Goal: Check status

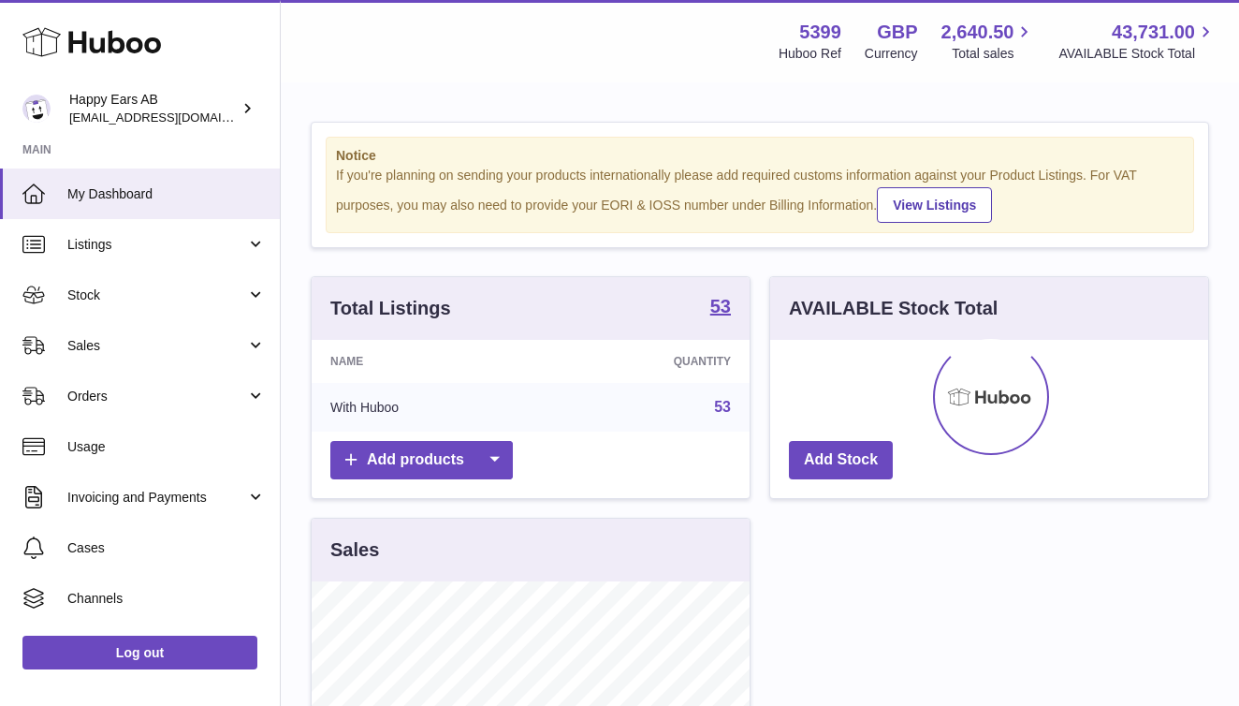
scroll to position [292, 438]
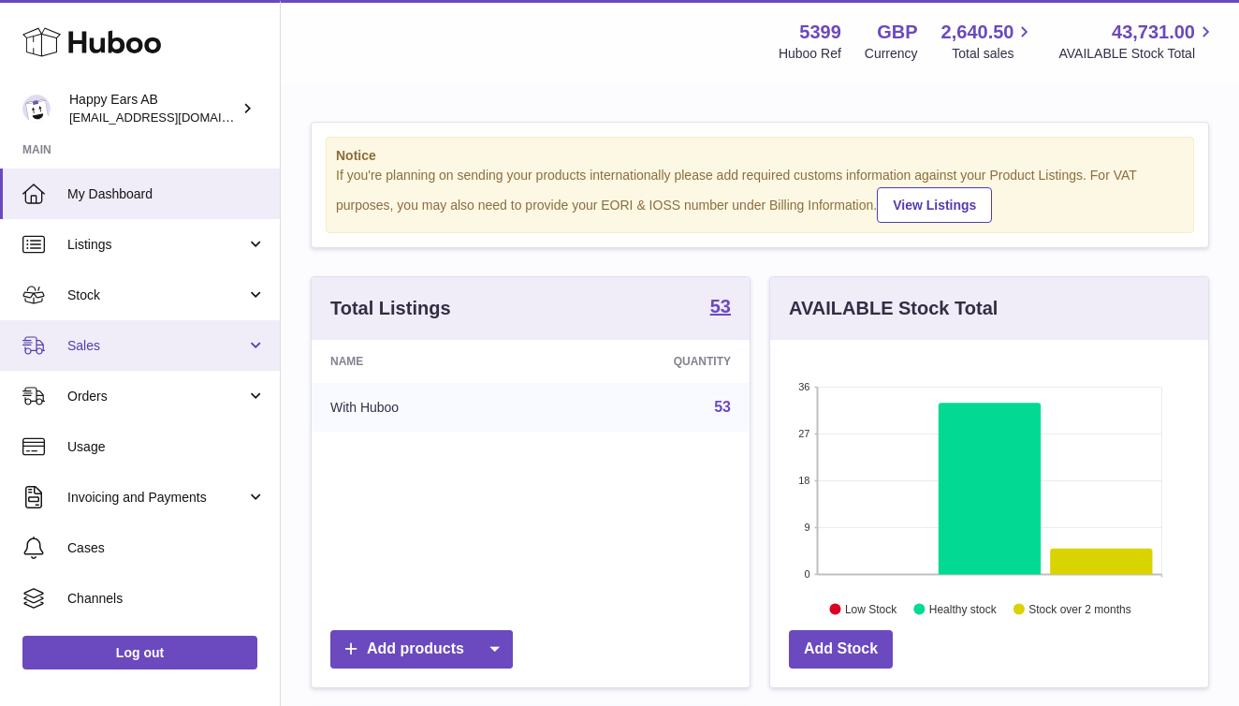
click at [202, 347] on span "Sales" at bounding box center [156, 346] width 179 height 18
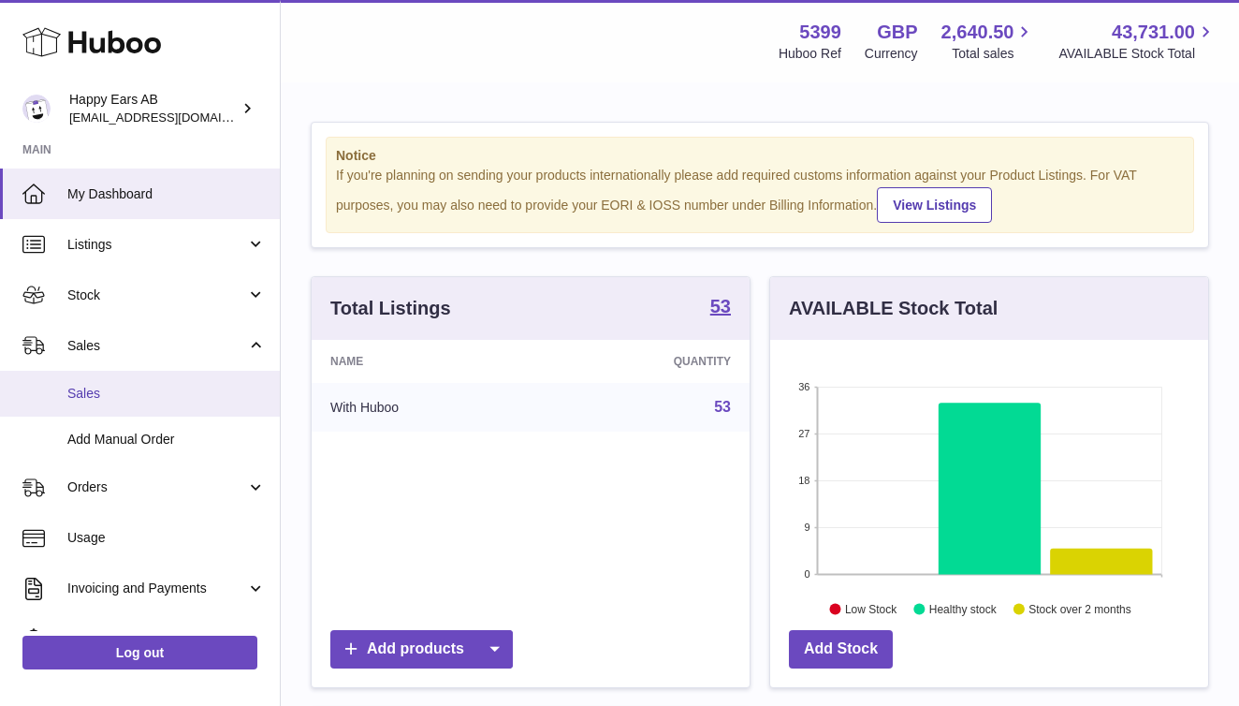
click at [183, 385] on span "Sales" at bounding box center [166, 394] width 198 height 18
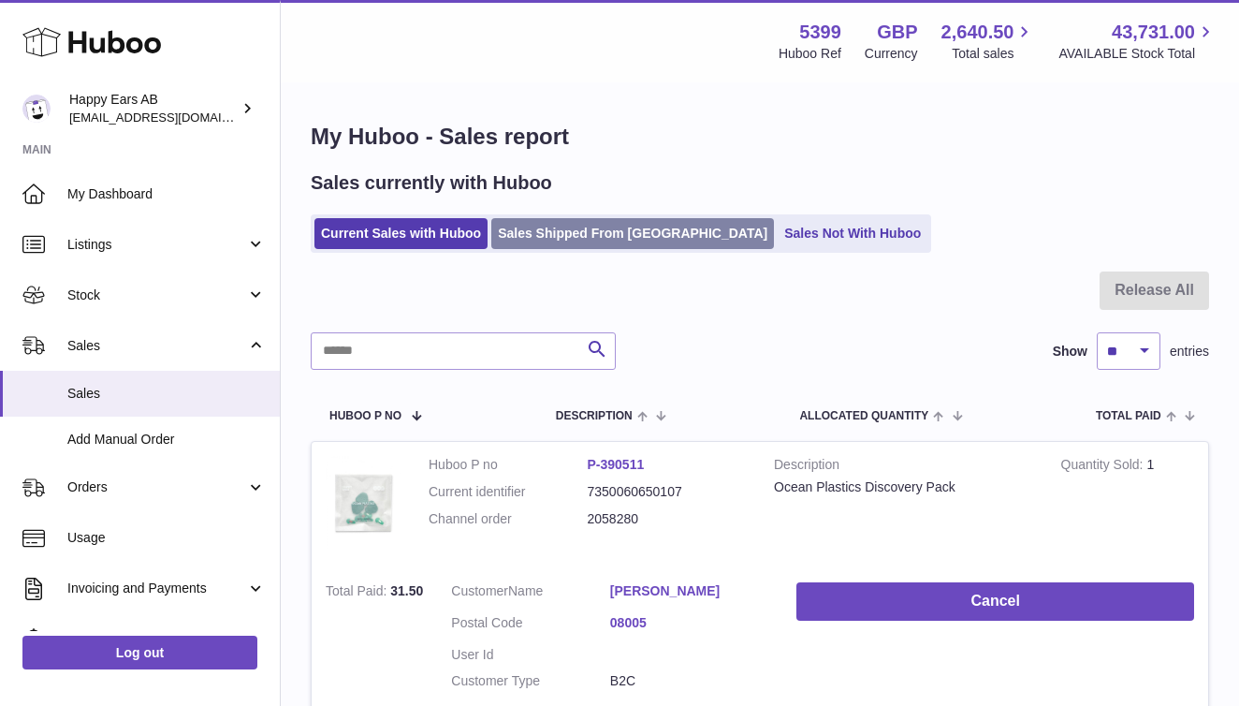
click at [608, 241] on link "Sales Shipped From [GEOGRAPHIC_DATA]" at bounding box center [632, 233] width 283 height 31
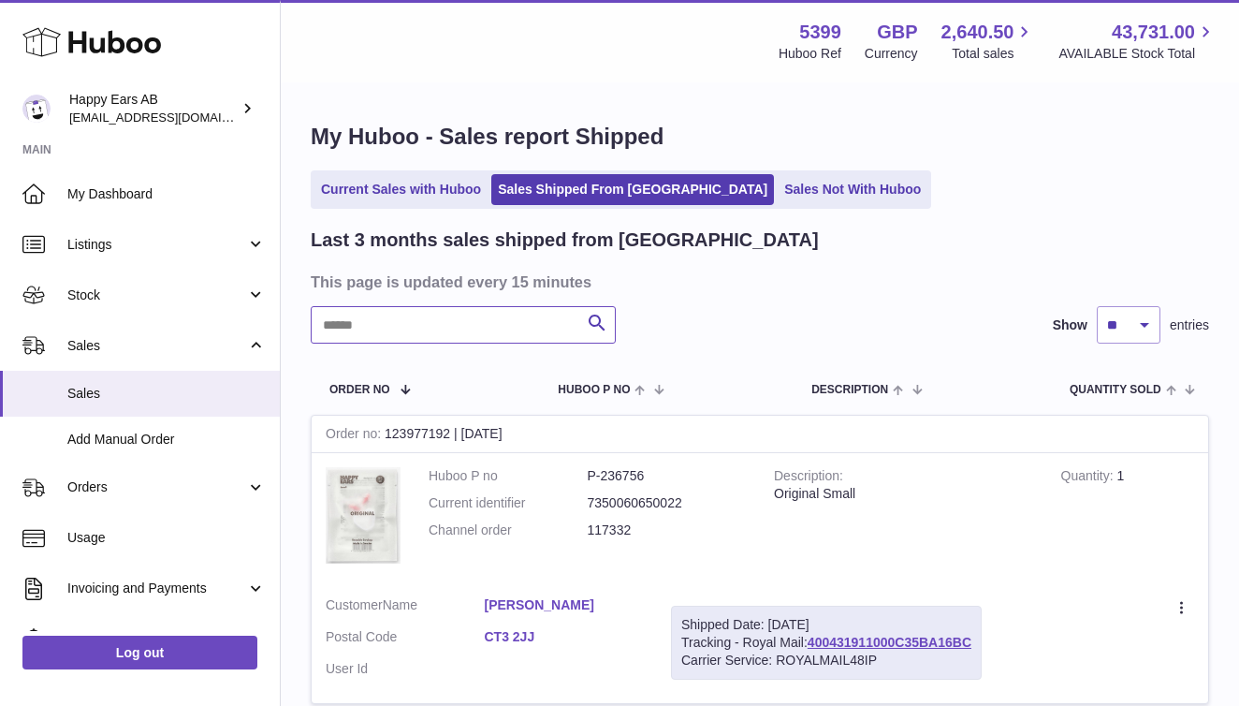
click at [439, 329] on input "text" at bounding box center [463, 324] width 305 height 37
paste input "**********"
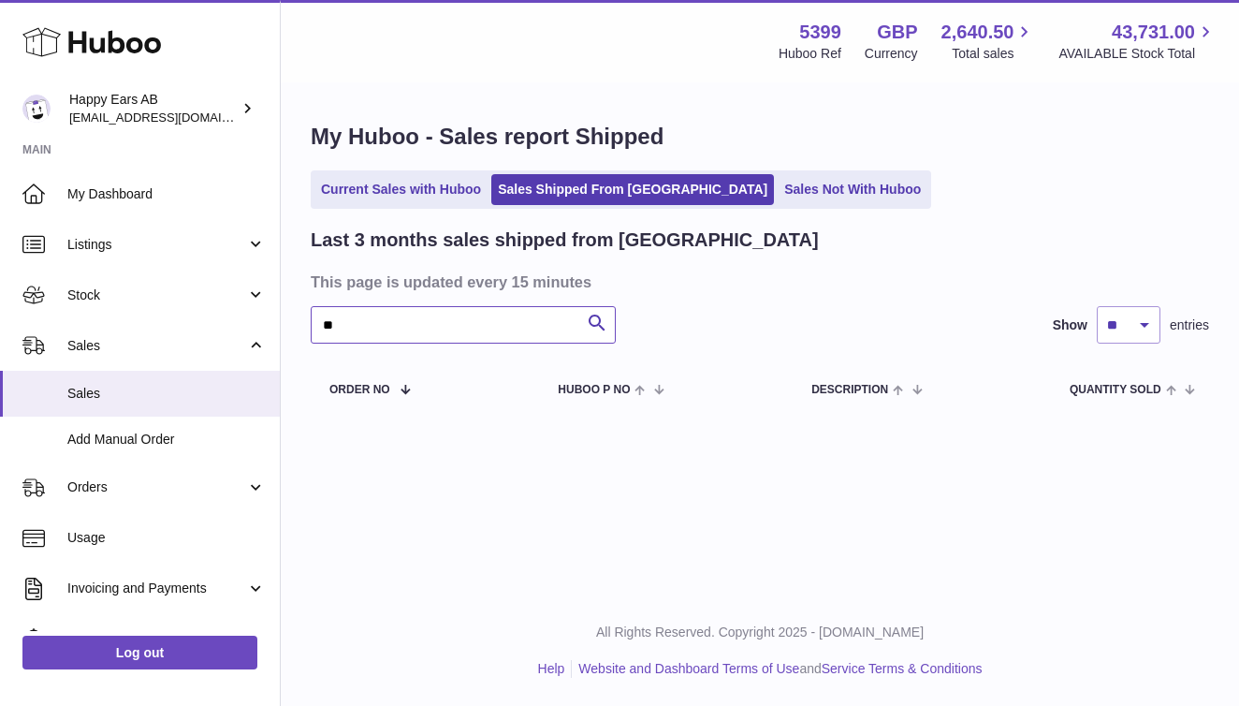
type input "*"
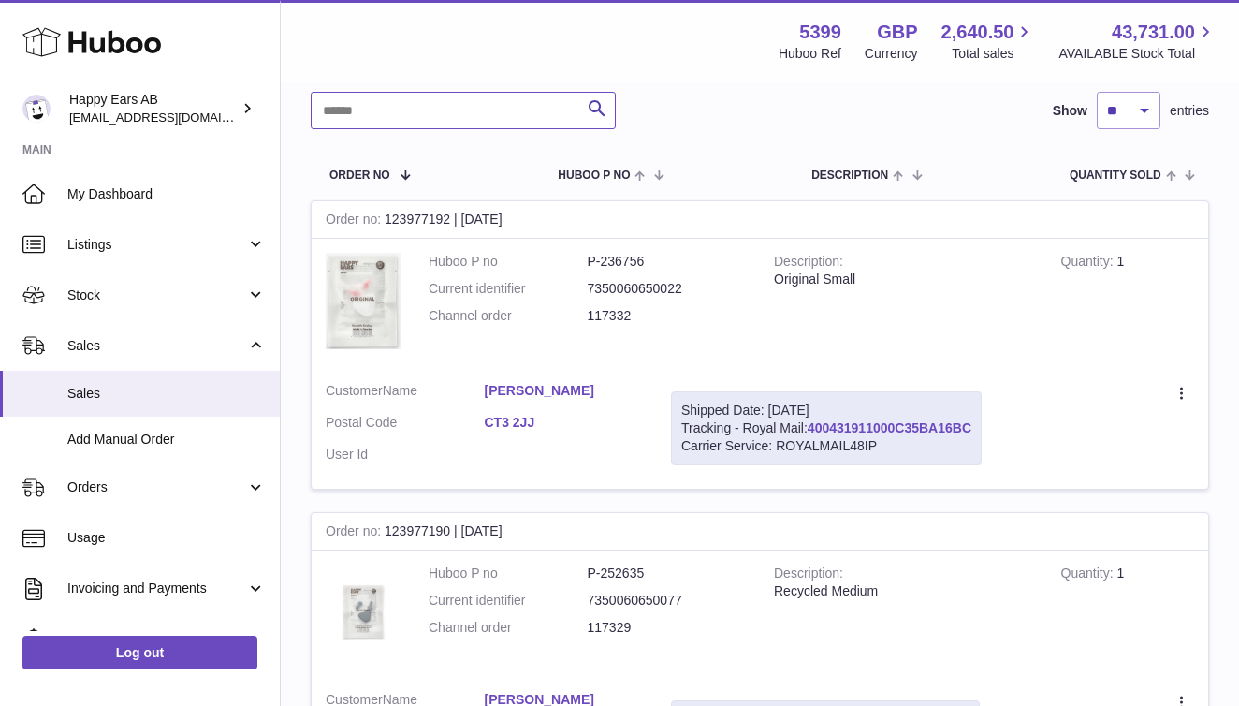
scroll to position [219, 0]
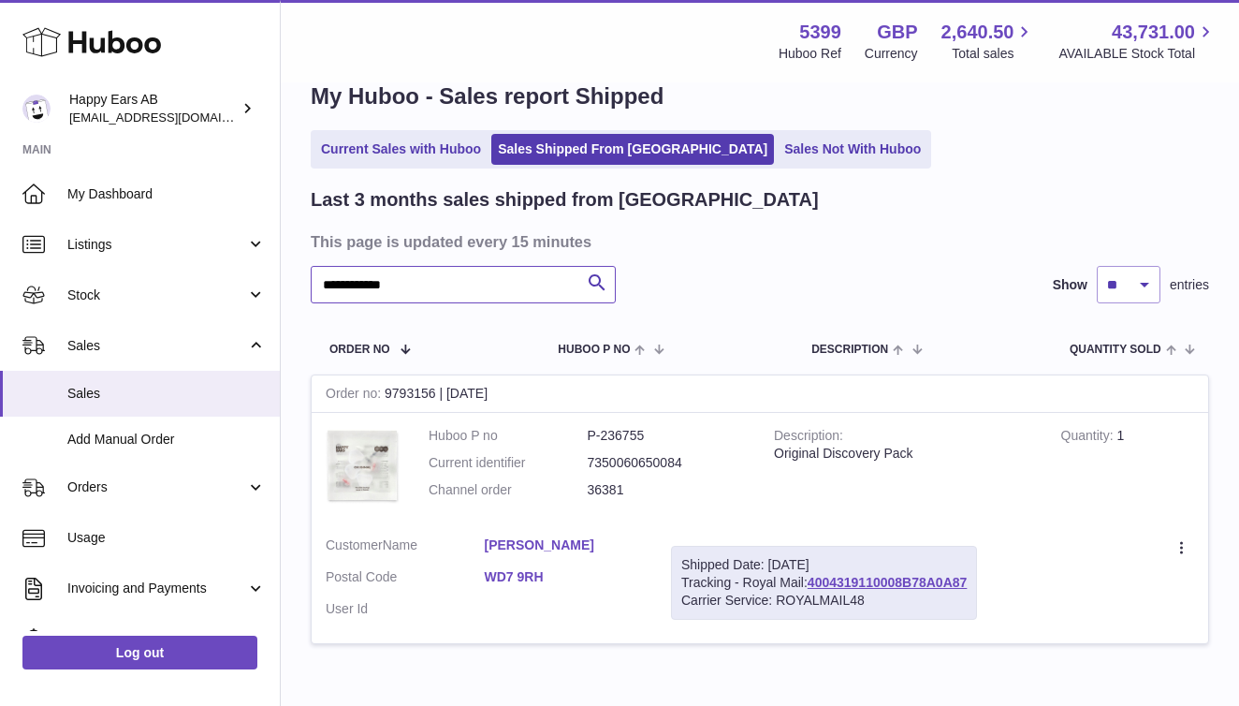
scroll to position [42, 0]
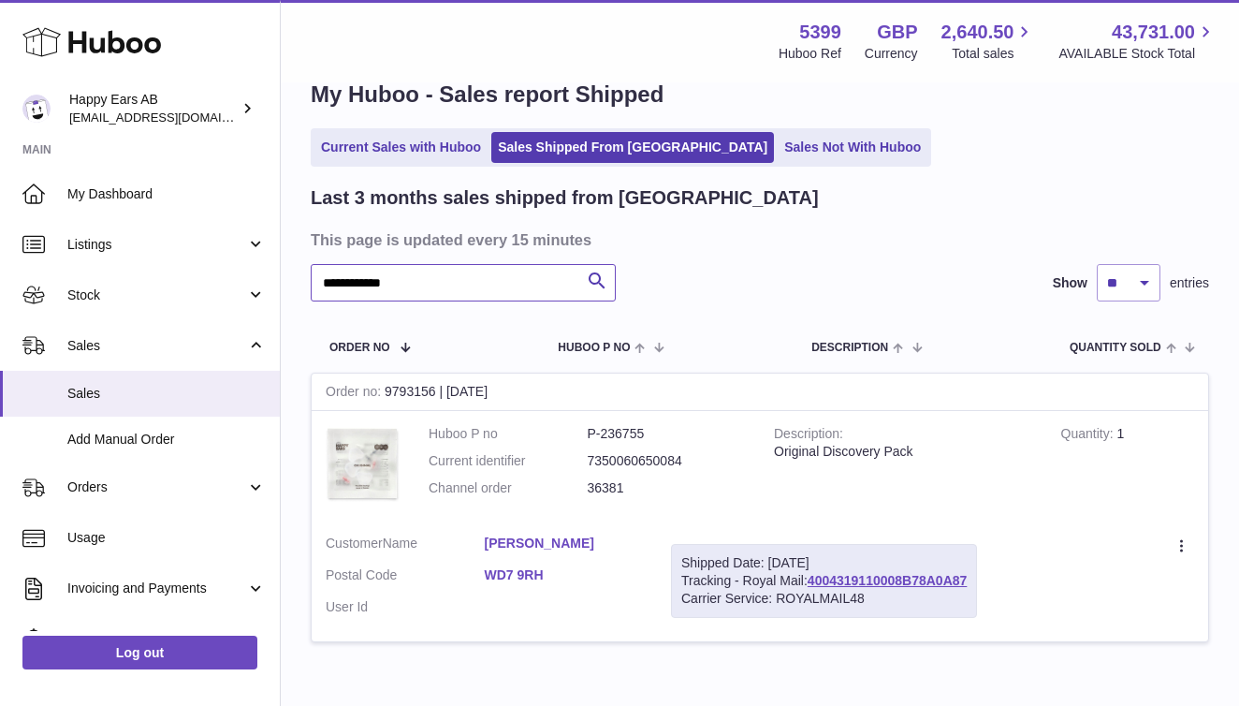
type input "**********"
click at [548, 505] on td "Huboo P no P-236755 Current identifier 7350060650084 Channel order 36381" at bounding box center [587, 466] width 345 height 110
click at [868, 580] on link "4004319110008B78A0A87" at bounding box center [887, 580] width 159 height 15
click at [778, 145] on link "Sales Not With Huboo" at bounding box center [853, 147] width 150 height 31
